Goal: Task Accomplishment & Management: Use online tool/utility

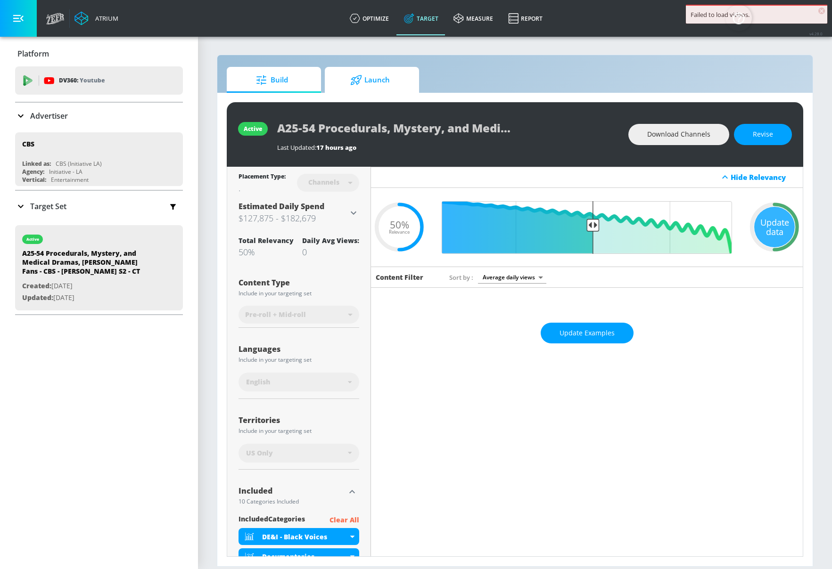
click at [374, 85] on span "Launch" at bounding box center [370, 80] width 72 height 23
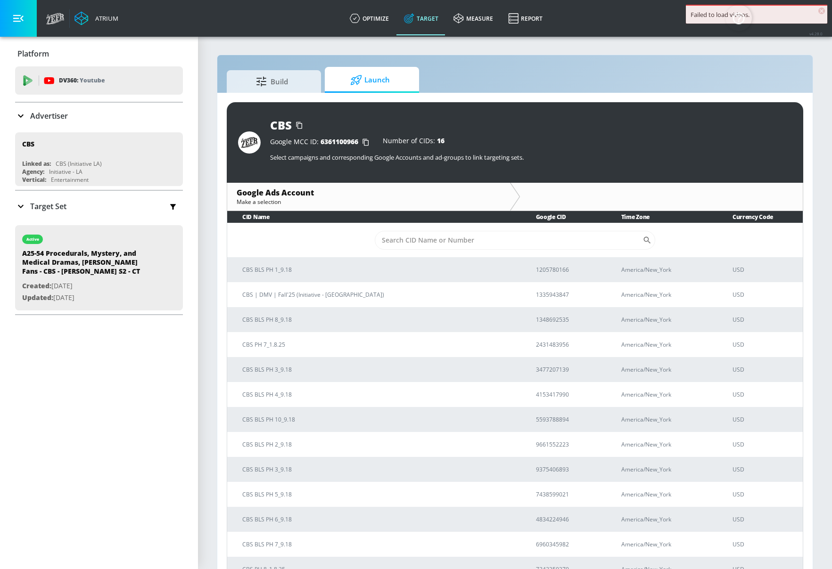
click at [823, 9] on span "×" at bounding box center [821, 11] width 7 height 7
click at [367, 139] on icon "button" at bounding box center [365, 142] width 15 height 15
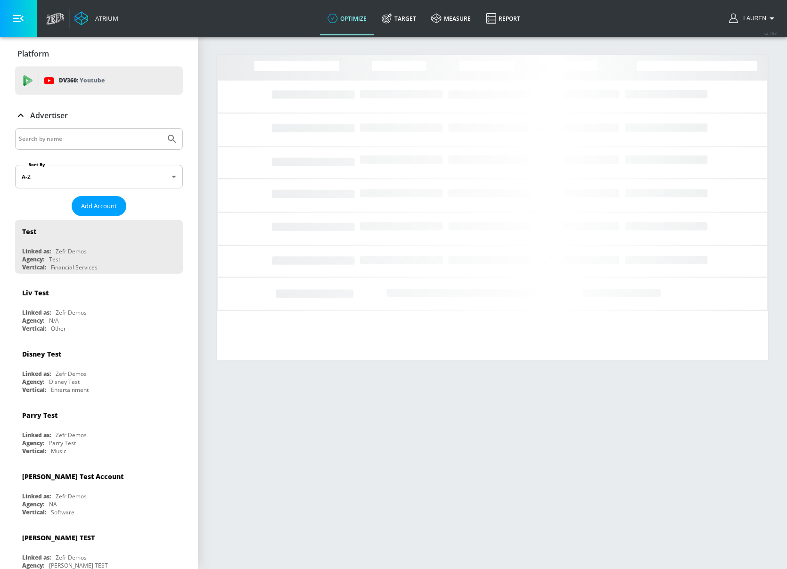
click at [100, 141] on input "Search by name" at bounding box center [90, 139] width 143 height 12
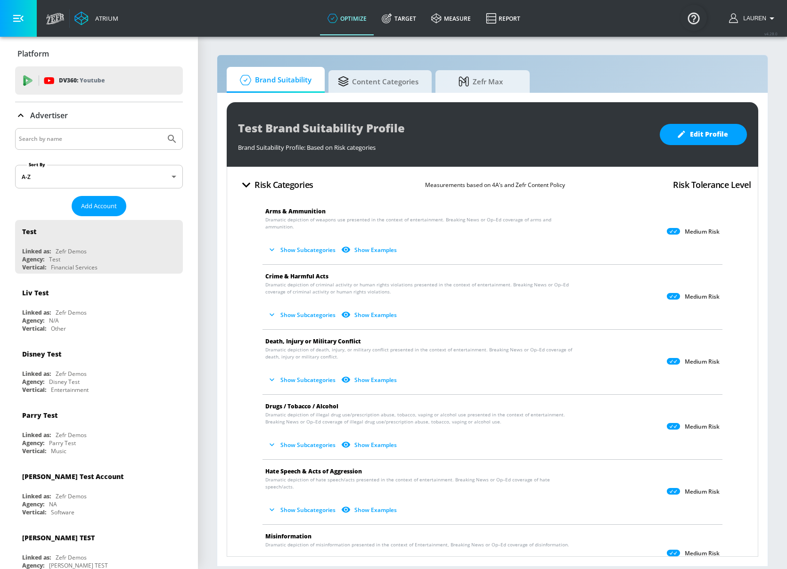
click at [81, 135] on input "Search by name" at bounding box center [90, 139] width 143 height 12
type input "multicare"
click at [162, 129] on button "Submit Search" at bounding box center [172, 139] width 21 height 21
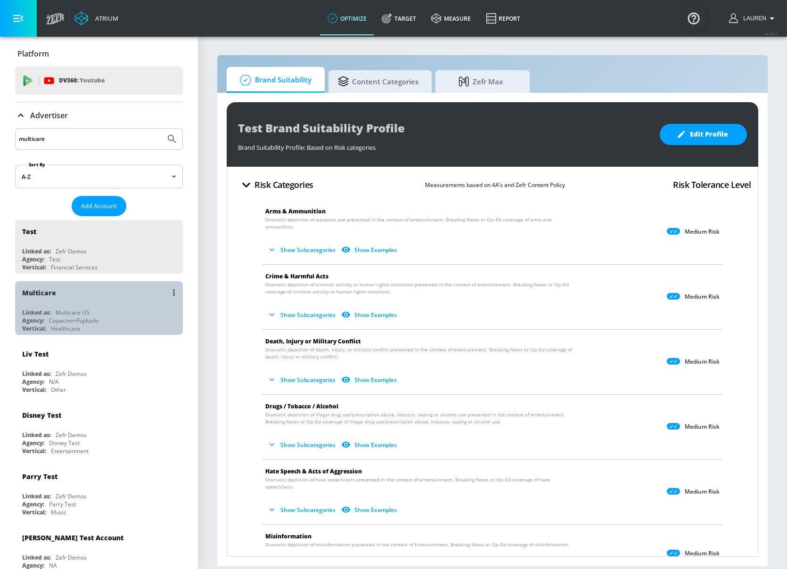
click at [139, 309] on div "Linked as: Multicare US" at bounding box center [101, 313] width 158 height 8
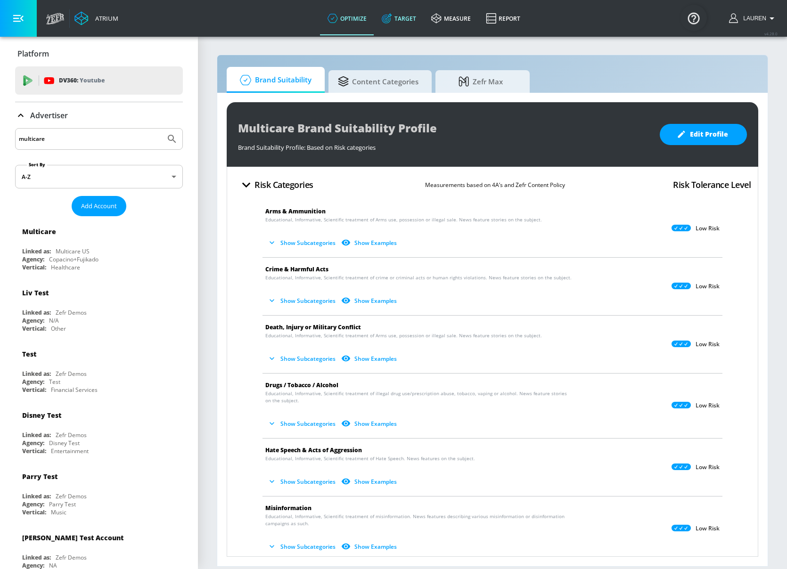
click at [402, 15] on link "Target" at bounding box center [398, 18] width 49 height 34
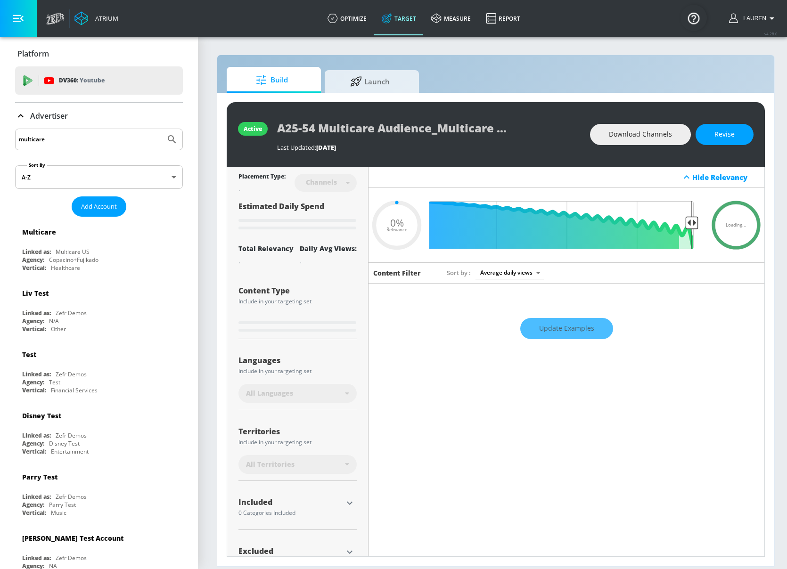
type input "0.05"
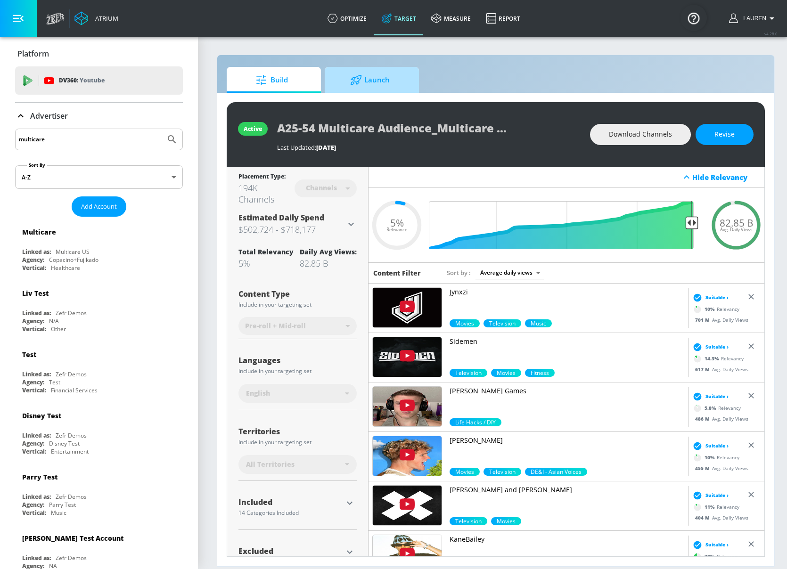
click at [370, 76] on span "Launch" at bounding box center [370, 80] width 72 height 23
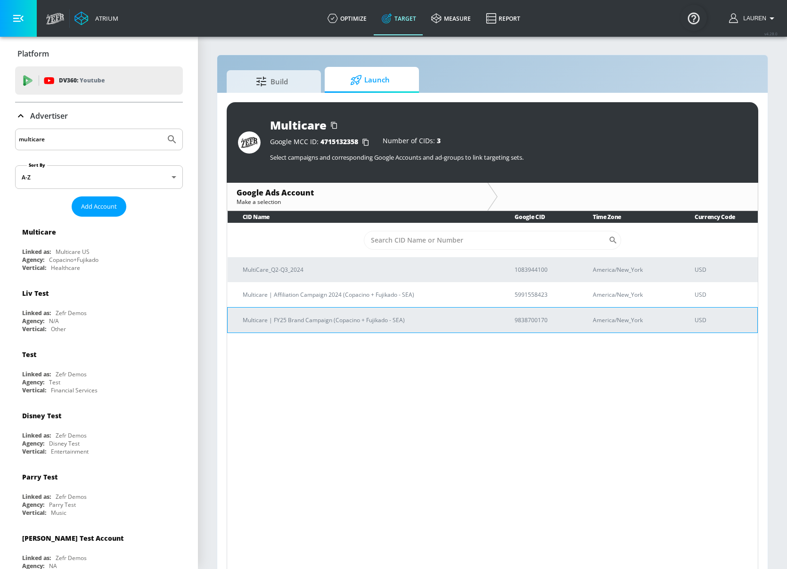
click at [352, 323] on p "Multicare | FY25 Brand Campaign (Copacino + Fujikado - SEA)" at bounding box center [367, 320] width 249 height 10
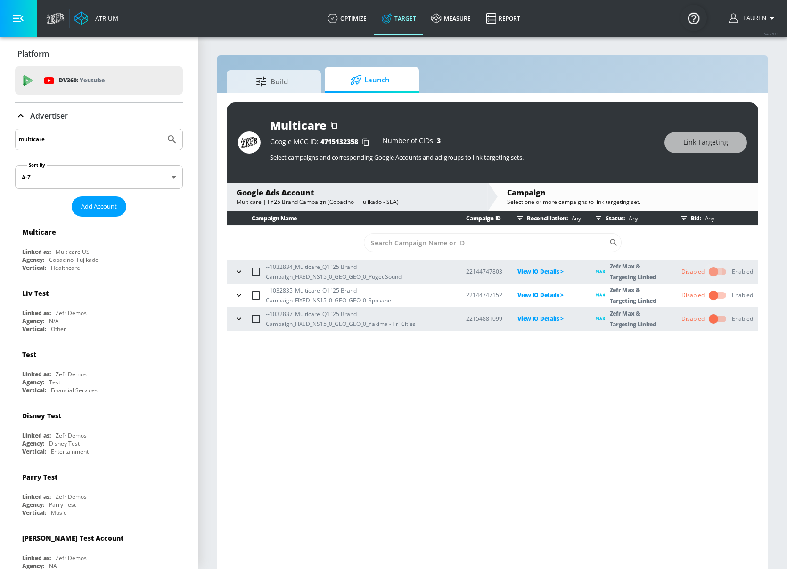
click at [723, 272] on input "checkbox" at bounding box center [714, 272] width 54 height 18
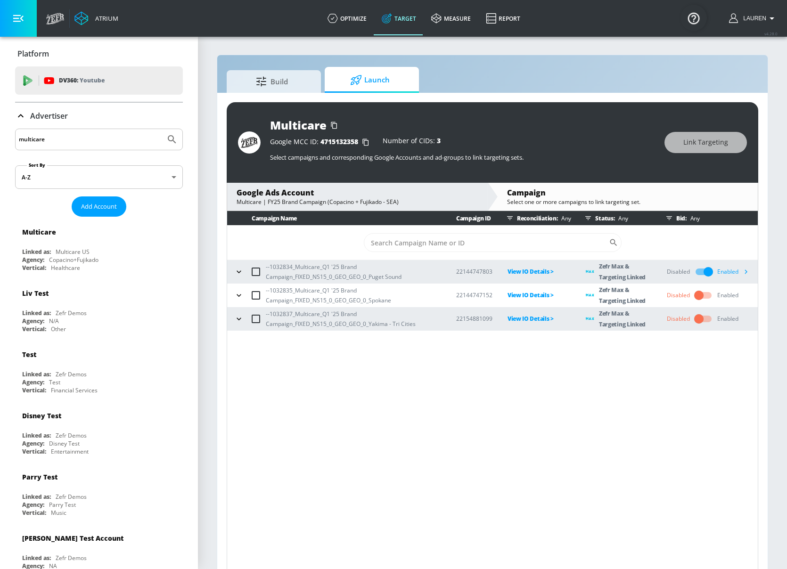
click at [724, 294] on div "Enabled" at bounding box center [727, 295] width 21 height 8
click at [710, 295] on input "checkbox" at bounding box center [699, 296] width 54 height 18
click at [709, 313] on input "checkbox" at bounding box center [699, 319] width 54 height 18
